Goal: Check status: Check status

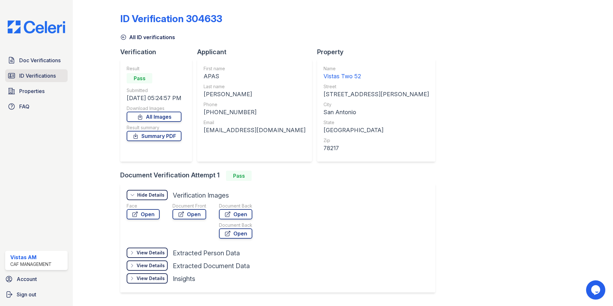
click at [34, 75] on span "ID Verifications" at bounding box center [37, 76] width 37 height 8
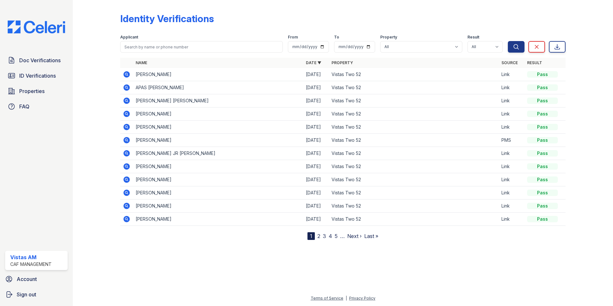
click at [120, 101] on td at bounding box center [126, 100] width 13 height 13
click at [126, 102] on icon at bounding box center [126, 100] width 6 height 6
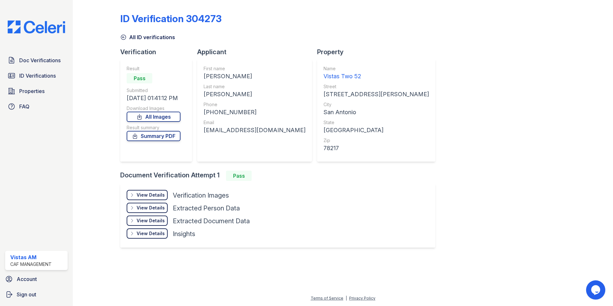
click at [153, 193] on div "View Details" at bounding box center [150, 195] width 28 height 6
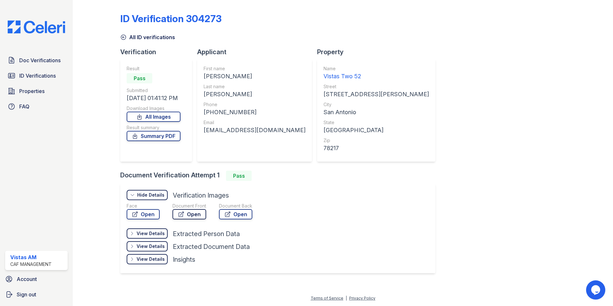
click at [176, 213] on link "Open" at bounding box center [189, 214] width 34 height 10
click at [143, 213] on link "Open" at bounding box center [143, 214] width 33 height 10
click at [145, 218] on link "Open" at bounding box center [143, 214] width 33 height 10
click at [46, 77] on span "ID Verifications" at bounding box center [37, 76] width 37 height 8
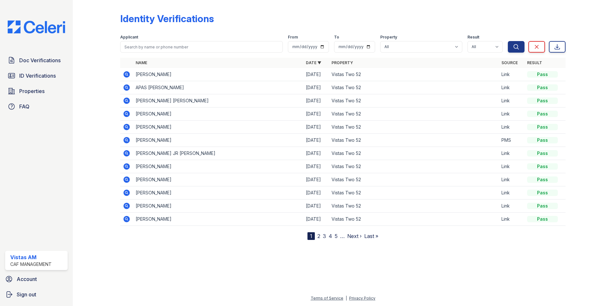
click at [46, 67] on div "Doc Verifications ID Verifications Properties FAQ" at bounding box center [37, 83] width 68 height 59
click at [46, 57] on span "Doc Verifications" at bounding box center [39, 60] width 41 height 8
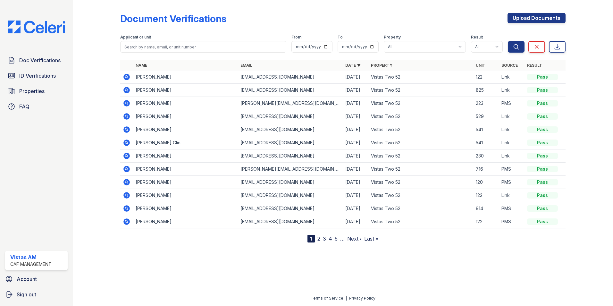
click at [127, 77] on icon at bounding box center [126, 77] width 2 height 2
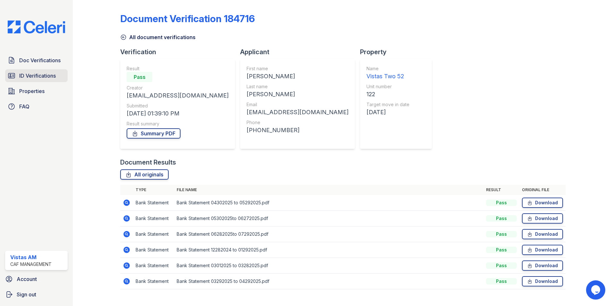
click at [50, 80] on link "ID Verifications" at bounding box center [36, 75] width 62 height 13
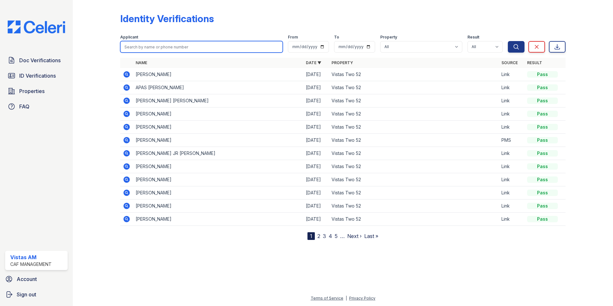
click at [169, 46] on input "search" at bounding box center [201, 47] width 162 height 12
type input "baxter"
click at [507, 41] on button "Search" at bounding box center [515, 47] width 17 height 12
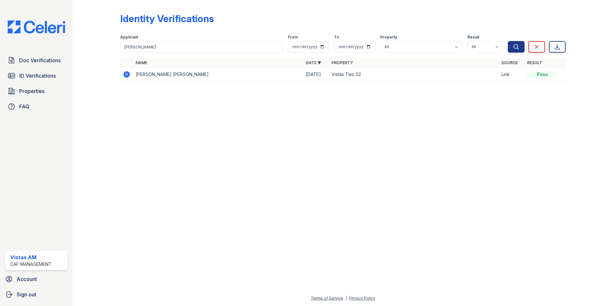
click at [127, 78] on icon at bounding box center [127, 74] width 8 height 8
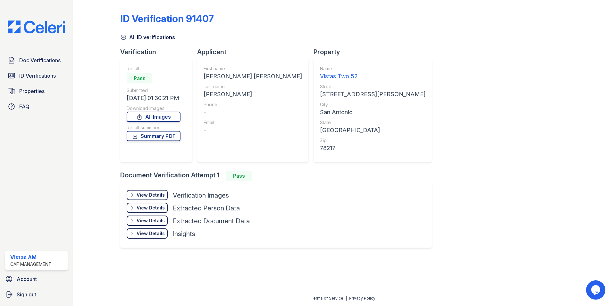
click at [143, 197] on div "View Details" at bounding box center [150, 195] width 28 height 6
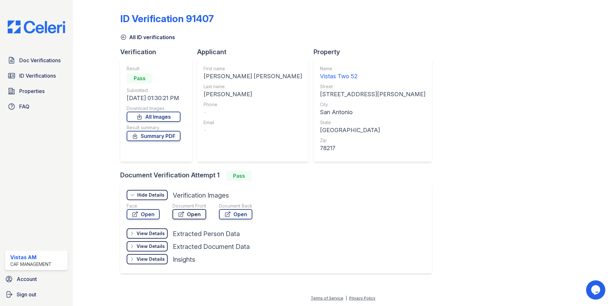
click at [185, 213] on link "Open" at bounding box center [189, 214] width 34 height 10
click at [147, 219] on link "Open" at bounding box center [143, 214] width 33 height 10
click at [184, 211] on icon at bounding box center [181, 214] width 6 height 6
click at [142, 216] on link "Open" at bounding box center [143, 214] width 33 height 10
